Goal: Task Accomplishment & Management: Manage account settings

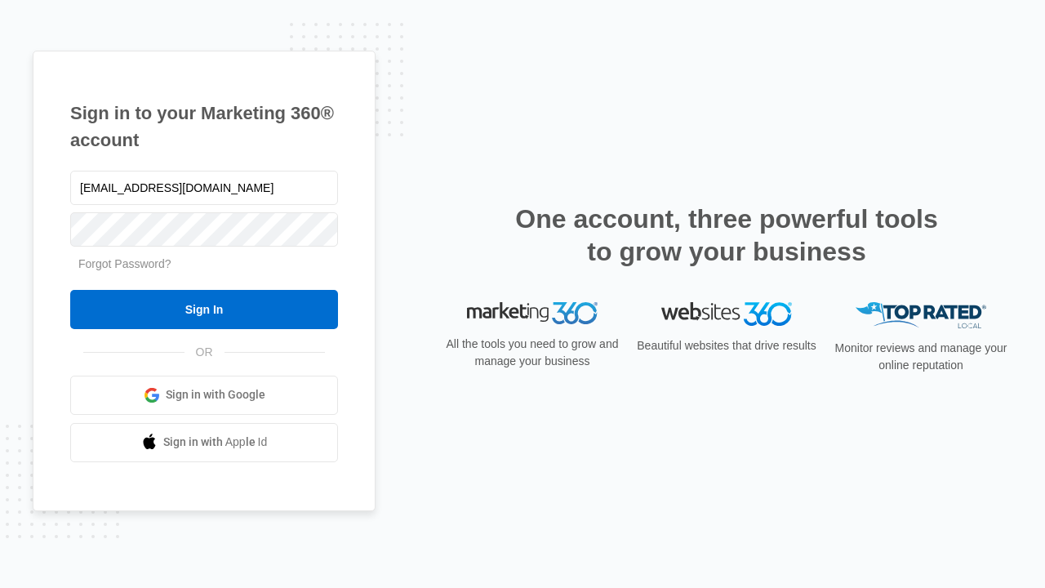
type input "dankie614@gmail.com"
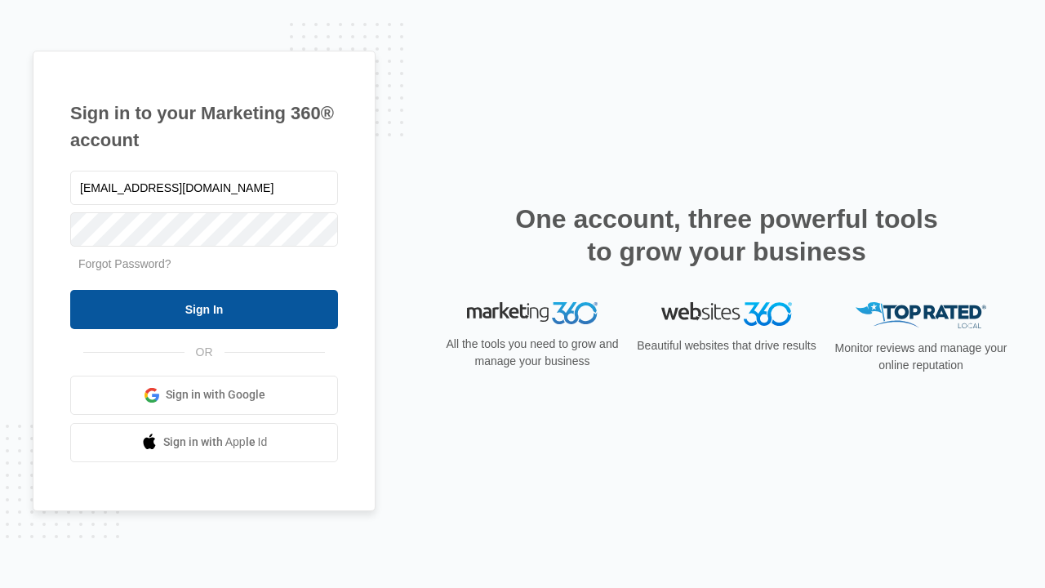
click at [204, 308] on input "Sign In" at bounding box center [204, 309] width 268 height 39
